Goal: Task Accomplishment & Management: Manage account settings

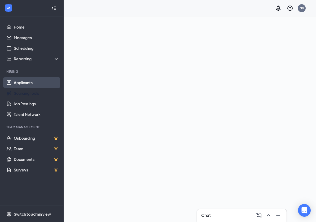
click at [27, 81] on link "Applicants" at bounding box center [36, 82] width 45 height 11
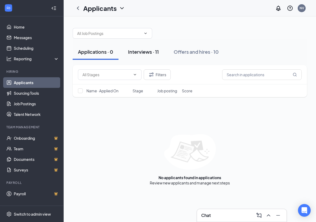
click at [151, 52] on div "Interviews · 11" at bounding box center [143, 52] width 31 height 7
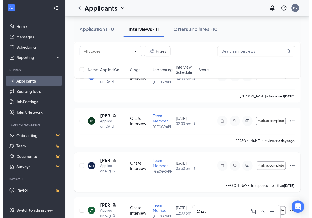
scroll to position [390, 0]
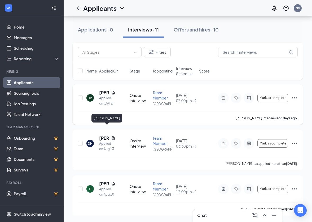
click at [103, 96] on h5 "[PERSON_NAME]" at bounding box center [104, 93] width 10 height 6
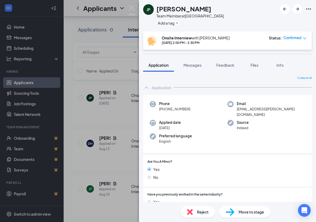
click at [120, 113] on div "[PERSON_NAME] Team Member at [GEOGRAPHIC_DATA] Add a tag Onsite Interview with …" at bounding box center [158, 111] width 316 height 222
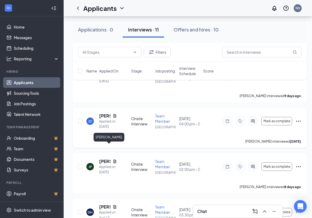
scroll to position [306, 0]
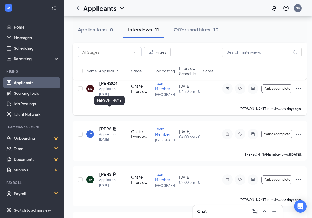
click at [105, 86] on h5 "[PERSON_NAME]" at bounding box center [108, 84] width 18 height 6
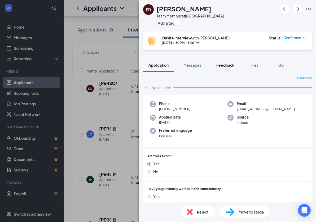
click at [224, 67] on span "Feedback" at bounding box center [225, 65] width 18 height 5
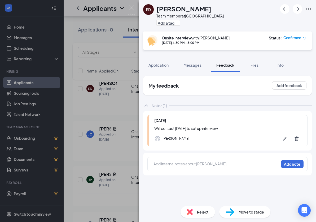
click at [173, 166] on div at bounding box center [216, 164] width 125 height 6
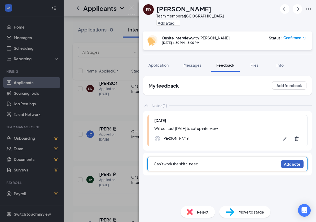
click at [290, 165] on button "Add note" at bounding box center [292, 164] width 23 height 8
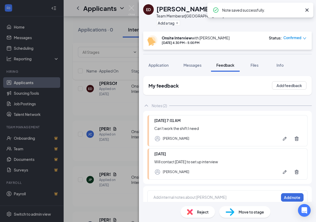
click at [195, 211] on div "Reject" at bounding box center [198, 212] width 34 height 12
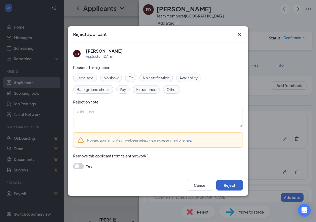
click at [233, 186] on button "Reject" at bounding box center [229, 185] width 27 height 11
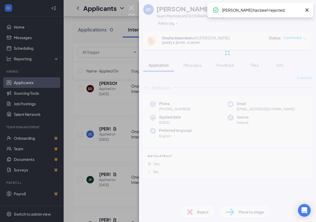
click at [131, 8] on img at bounding box center [131, 10] width 7 height 10
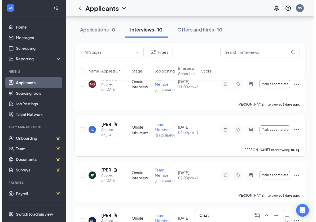
scroll to position [309, 0]
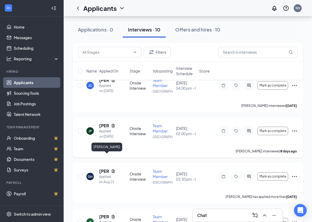
click at [101, 129] on h5 "[PERSON_NAME]" at bounding box center [104, 126] width 10 height 6
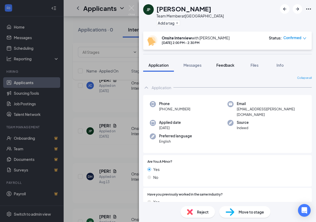
click at [230, 65] on span "Feedback" at bounding box center [225, 65] width 18 height 5
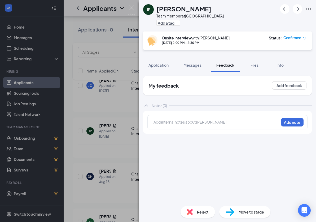
click at [165, 125] on div at bounding box center [216, 123] width 125 height 7
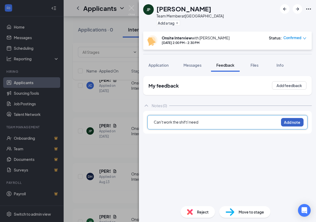
click at [295, 121] on button "Add note" at bounding box center [292, 122] width 23 height 8
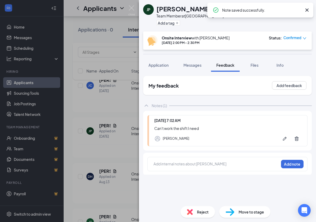
click at [195, 210] on div "Reject" at bounding box center [198, 212] width 34 height 12
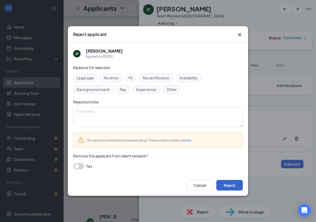
click at [228, 187] on button "Reject" at bounding box center [229, 185] width 27 height 11
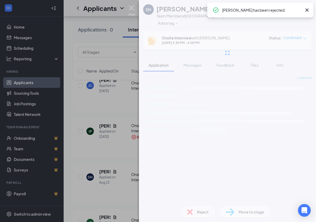
click at [131, 8] on img at bounding box center [131, 10] width 7 height 10
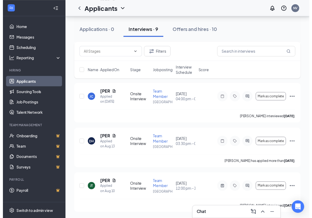
scroll to position [784, 0]
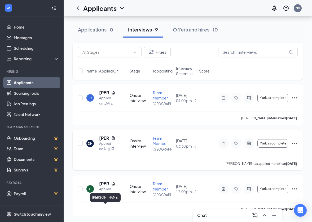
click at [102, 135] on h5 "[PERSON_NAME]" at bounding box center [104, 138] width 10 height 6
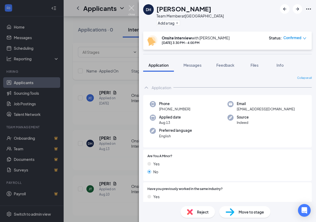
click at [131, 6] on img at bounding box center [131, 10] width 7 height 10
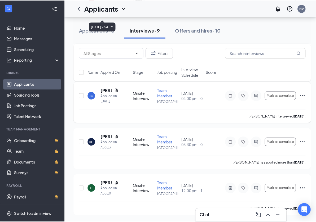
scroll to position [739, 0]
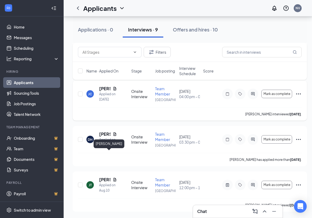
click at [104, 92] on h5 "[PERSON_NAME]" at bounding box center [104, 89] width 11 height 6
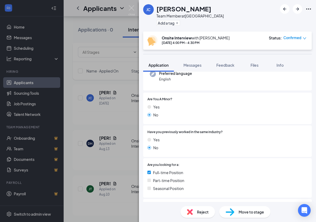
scroll to position [168, 0]
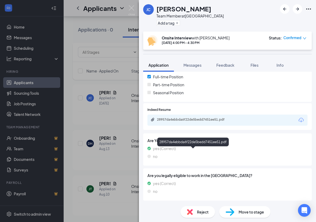
click at [179, 118] on div "28957da4ebbda6f22de5bedd7451ee51.pdf" at bounding box center [194, 120] width 74 height 4
